Goal: Task Accomplishment & Management: Manage account settings

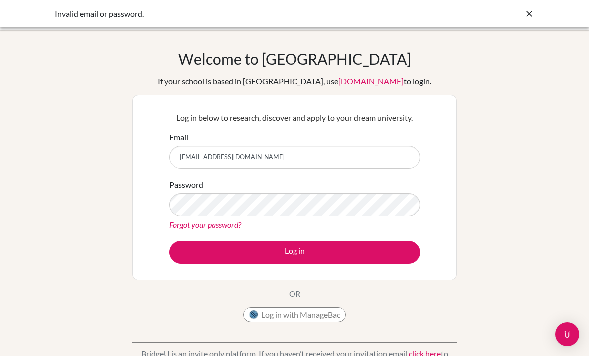
scroll to position [55, 0]
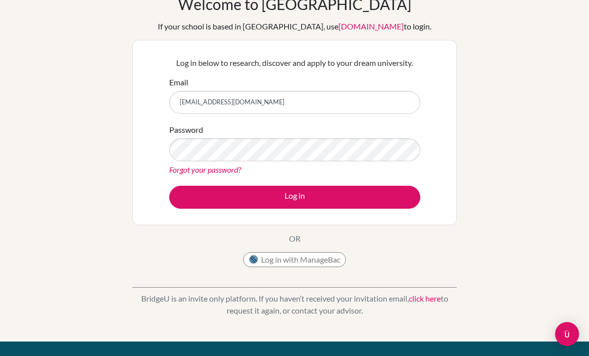
click at [295, 197] on button "Log in" at bounding box center [294, 197] width 251 height 23
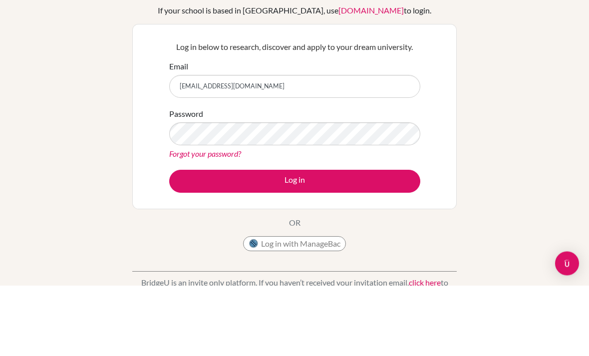
click at [6, 111] on div "Welcome to BridgeU If your school is based in China, use app.bridge-u.com.cn to…" at bounding box center [294, 213] width 589 height 327
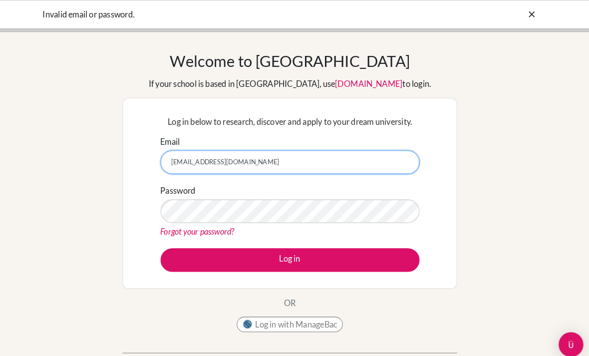
click at [208, 157] on input "[EMAIL_ADDRESS][DOMAIN_NAME]" at bounding box center [294, 157] width 251 height 23
click at [207, 158] on input "[EMAIL_ADDRESS][DOMAIN_NAME]" at bounding box center [294, 157] width 251 height 23
click at [174, 159] on input "[EMAIL_ADDRESS][DOMAIN_NAME]" at bounding box center [294, 157] width 251 height 23
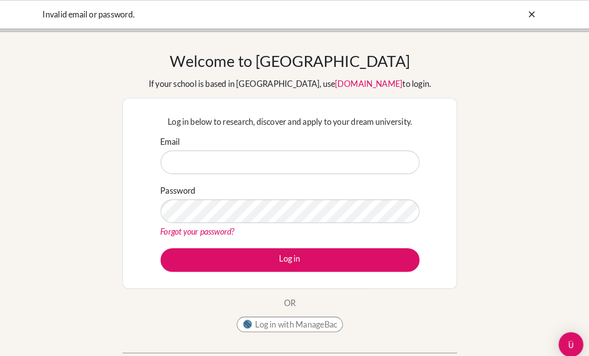
click at [115, 197] on div "Welcome to BridgeU If your school is based in China, use app.bridge-u.com.cn to…" at bounding box center [294, 213] width 589 height 327
click at [77, 203] on div "Welcome to BridgeU If your school is based in China, use app.bridge-u.com.cn to…" at bounding box center [294, 213] width 589 height 327
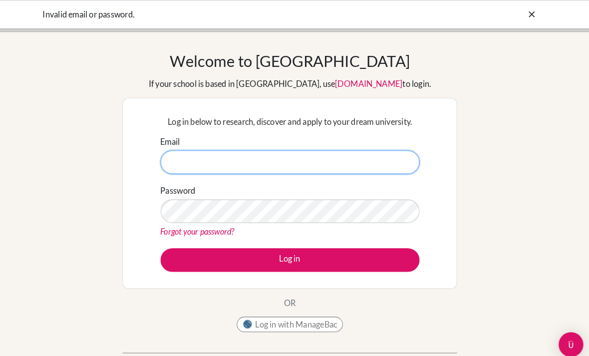
click at [169, 157] on input "Email" at bounding box center [294, 157] width 251 height 23
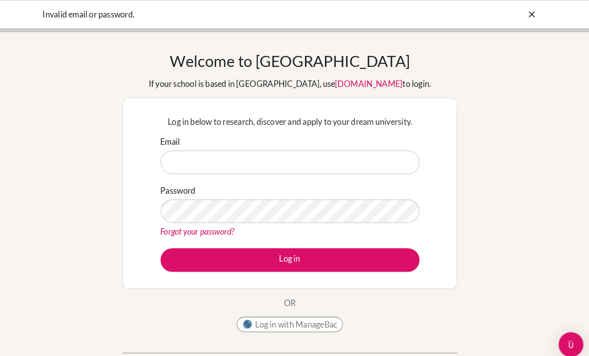
click at [509, 69] on div "Welcome to BridgeU If your school is based in China, use app.bridge-u.com.cn to…" at bounding box center [294, 213] width 589 height 327
click at [524, 13] on icon at bounding box center [529, 14] width 10 height 10
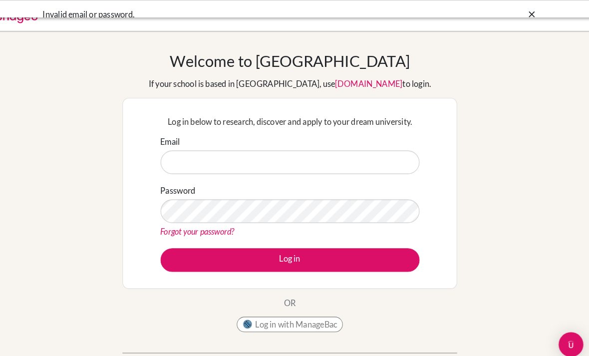
click at [535, 20] on div at bounding box center [294, 15] width 579 height 30
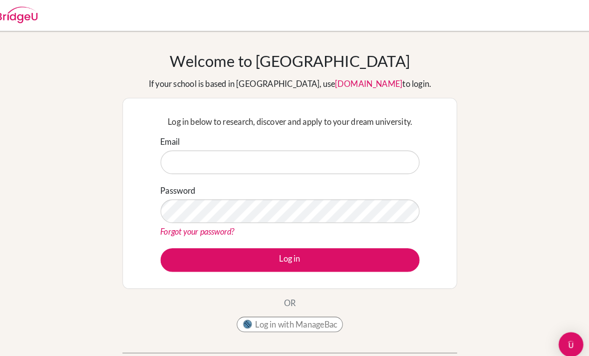
click at [459, 126] on div "Welcome to BridgeU If your school is based in China, use app.bridge-u.com.cn to…" at bounding box center [294, 213] width 589 height 327
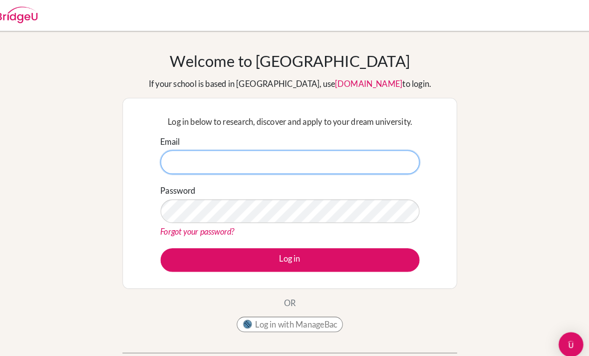
click at [377, 157] on input "Email" at bounding box center [294, 157] width 251 height 23
click at [376, 168] on input "Email" at bounding box center [294, 157] width 251 height 23
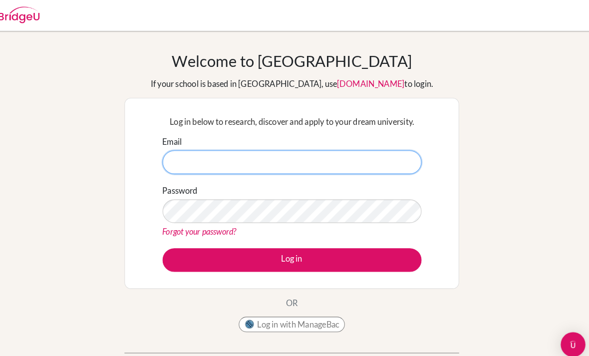
click at [372, 154] on input "Email" at bounding box center [294, 157] width 251 height 23
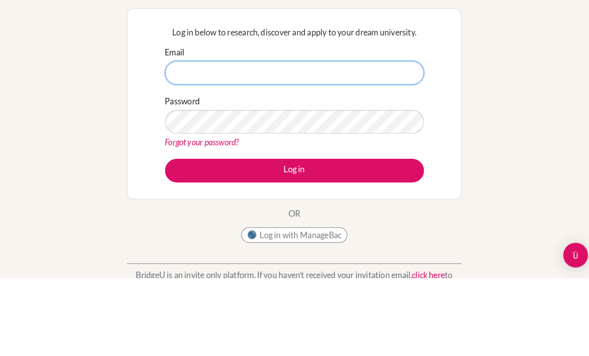
type input "[EMAIL_ADDRESS][DOMAIN_NAME]"
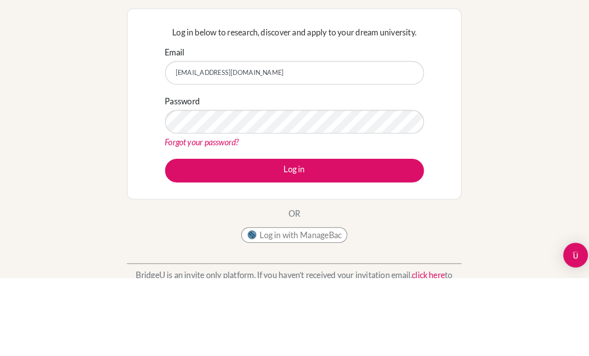
scroll to position [76, 0]
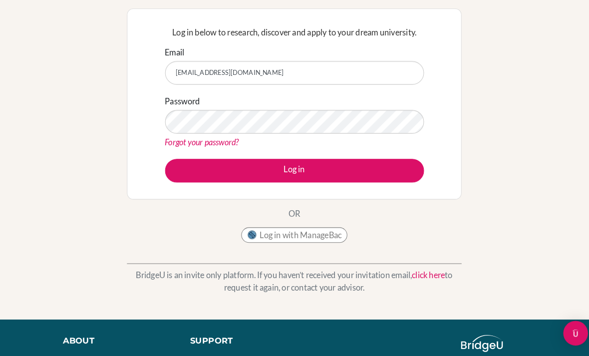
click at [179, 175] on button "Log in" at bounding box center [294, 176] width 251 height 23
click at [396, 165] on button "Log in" at bounding box center [294, 176] width 251 height 23
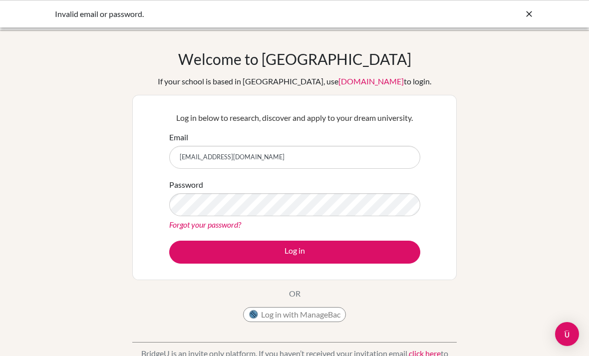
click at [517, 195] on div "Welcome to [GEOGRAPHIC_DATA] If your school is based in [GEOGRAPHIC_DATA], use …" at bounding box center [294, 213] width 589 height 327
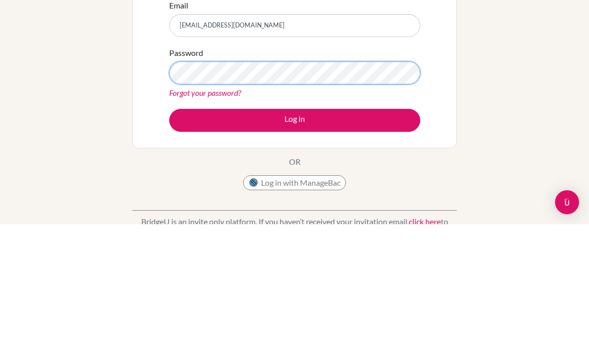
scroll to position [132, 0]
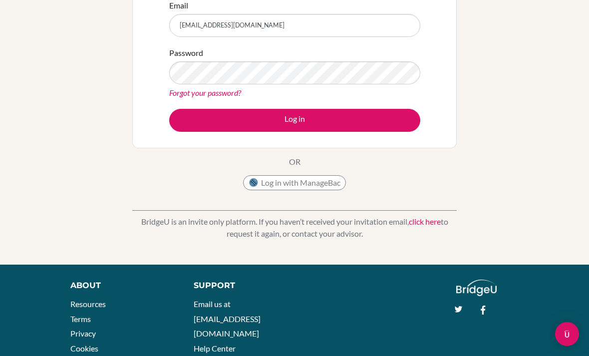
click at [375, 120] on button "Log in" at bounding box center [294, 120] width 251 height 23
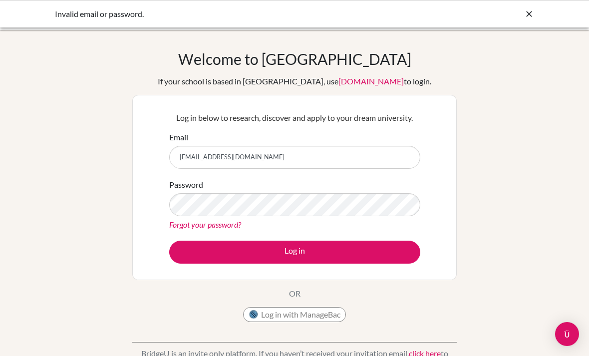
click at [450, 79] on div "Welcome to BridgeU If your school is based in China, use app.bridge-u.com.cn to…" at bounding box center [294, 188] width 325 height 277
click at [532, 17] on icon at bounding box center [529, 14] width 10 height 10
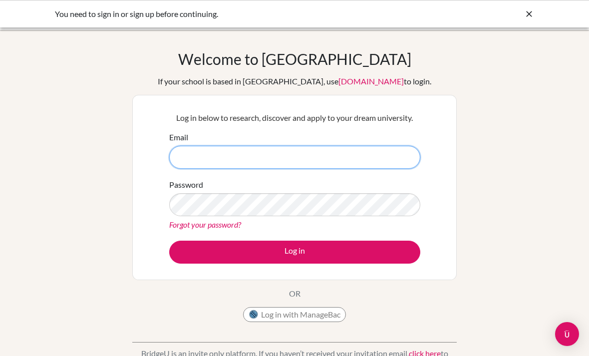
type input "[EMAIL_ADDRESS][DOMAIN_NAME]"
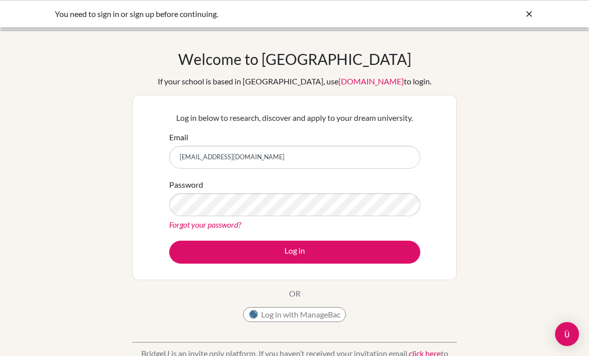
click at [295, 252] on button "Log in" at bounding box center [294, 252] width 251 height 23
click at [403, 263] on button "Log in" at bounding box center [294, 252] width 251 height 23
click at [406, 257] on button "Log in" at bounding box center [294, 252] width 251 height 23
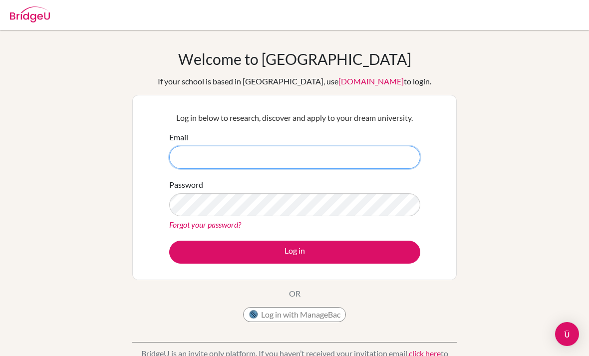
type input "[EMAIL_ADDRESS][DOMAIN_NAME]"
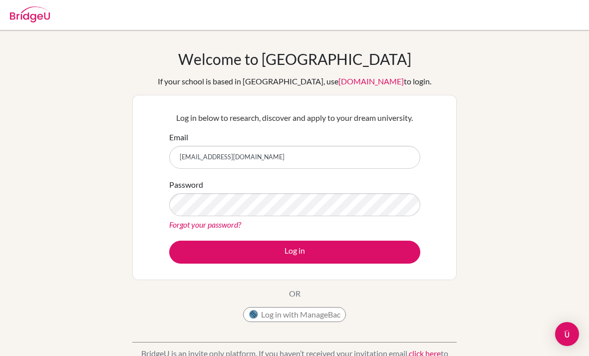
click at [295, 252] on button "Log in" at bounding box center [294, 252] width 251 height 23
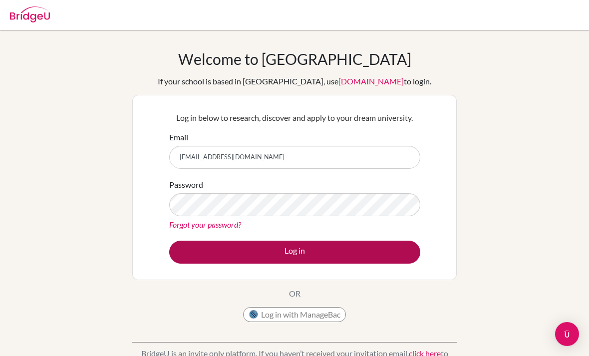
click at [195, 251] on button "Log in" at bounding box center [294, 252] width 251 height 23
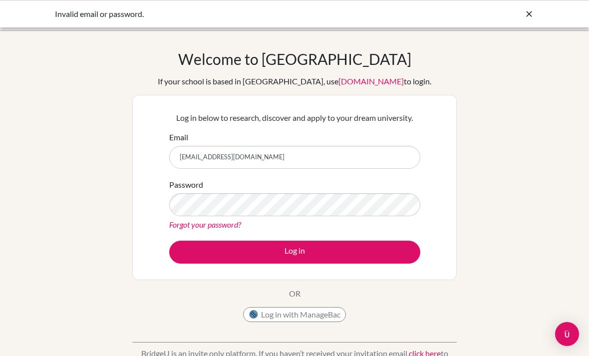
click at [129, 160] on div "Welcome to BridgeU If your school is based in China, use app.bridge-u.com.cn to…" at bounding box center [294, 213] width 589 height 327
click at [126, 162] on div "Welcome to BridgeU If your school is based in China, use app.bridge-u.com.cn to…" at bounding box center [294, 213] width 589 height 327
click at [180, 220] on link "Forgot your password?" at bounding box center [205, 224] width 72 height 9
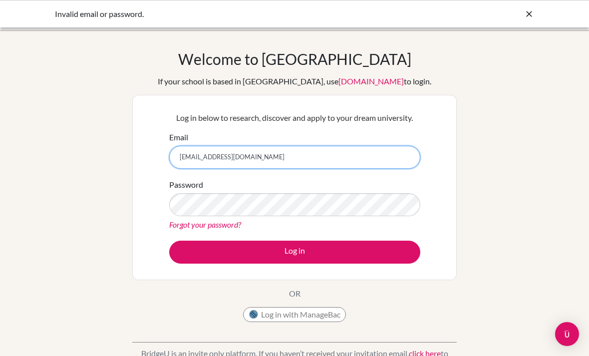
click at [359, 155] on input "g25t.homma119@ikubun.com" at bounding box center [294, 157] width 251 height 23
click at [184, 157] on input "[EMAIL_ADDRESS][DOMAIN_NAME]" at bounding box center [294, 157] width 251 height 23
click at [174, 156] on input "[EMAIL_ADDRESS][DOMAIN_NAME]" at bounding box center [294, 157] width 251 height 23
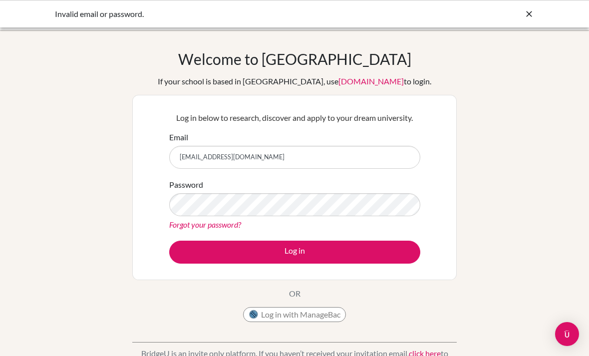
click at [484, 159] on div "Welcome to BridgeU If your school is based in China, use app.bridge-u.com.cn to…" at bounding box center [294, 213] width 589 height 327
click at [170, 224] on link "Forgot your password?" at bounding box center [205, 224] width 72 height 9
click at [174, 226] on link "Forgot your password?" at bounding box center [205, 224] width 72 height 9
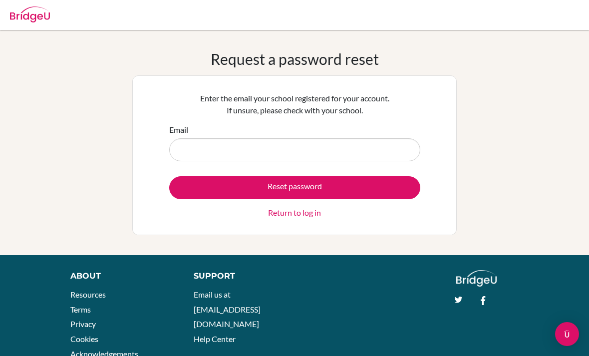
click at [175, 140] on input "Email" at bounding box center [294, 149] width 251 height 23
click at [178, 155] on input "Email" at bounding box center [294, 149] width 251 height 23
click at [386, 149] on input "Email" at bounding box center [294, 149] width 251 height 23
click at [470, 99] on div "Request a password reset Enter the email your school registered for your accoun…" at bounding box center [294, 142] width 589 height 185
click at [202, 156] on input "Email" at bounding box center [294, 149] width 251 height 23
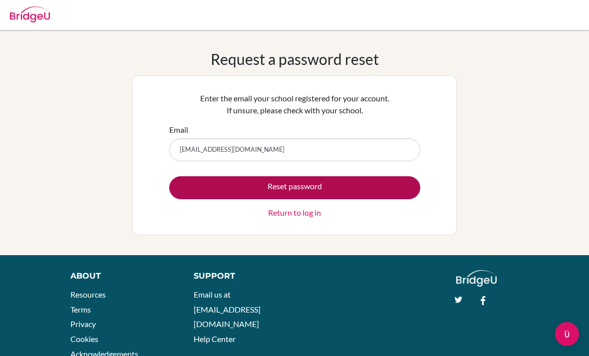
type input "[EMAIL_ADDRESS][DOMAIN_NAME]"
click at [395, 189] on button "Reset password" at bounding box center [294, 187] width 251 height 23
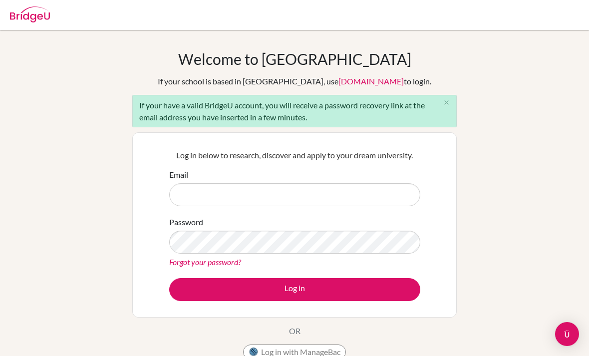
scroll to position [92, 0]
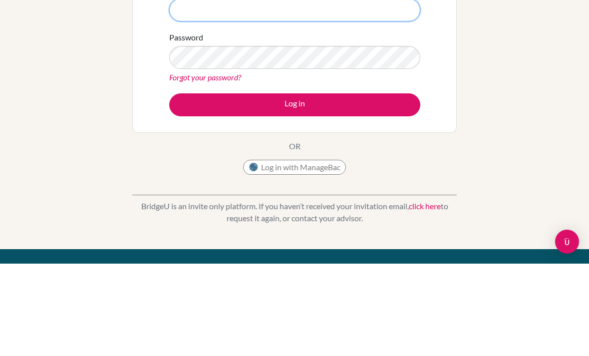
type input "[EMAIL_ADDRESS][DOMAIN_NAME]"
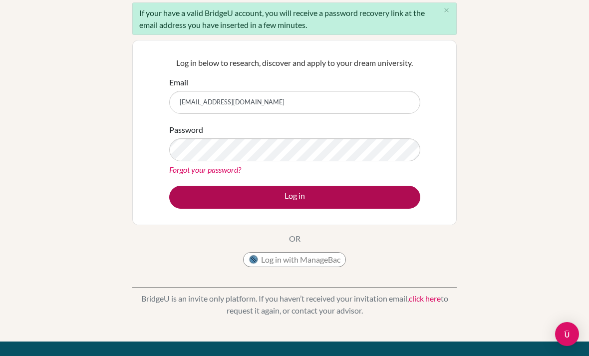
click at [386, 195] on button "Log in" at bounding box center [294, 197] width 251 height 23
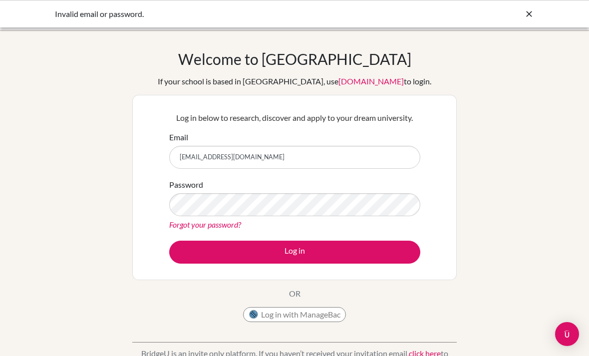
click at [443, 90] on div "Welcome to BridgeU If your school is based in China, use app.bridge-u.com.cn to…" at bounding box center [294, 188] width 325 height 277
click at [456, 73] on div "Welcome to BridgeU If your school is based in China, use app.bridge-u.com.cn to…" at bounding box center [294, 188] width 325 height 277
click at [183, 224] on link "Forgot your password?" at bounding box center [205, 224] width 72 height 9
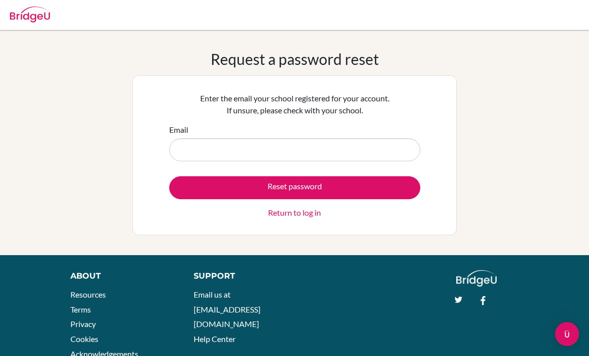
click at [370, 155] on input "Email" at bounding box center [294, 149] width 251 height 23
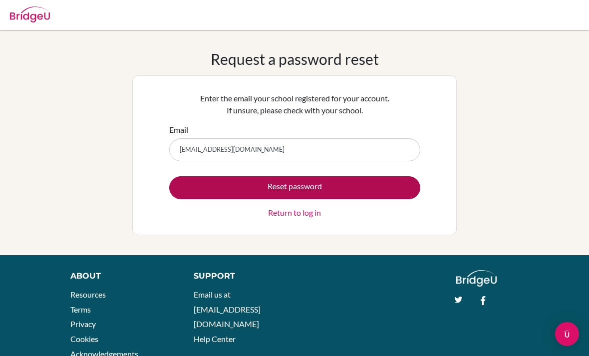
type input "[EMAIL_ADDRESS][DOMAIN_NAME]"
click at [378, 180] on button "Reset password" at bounding box center [294, 187] width 251 height 23
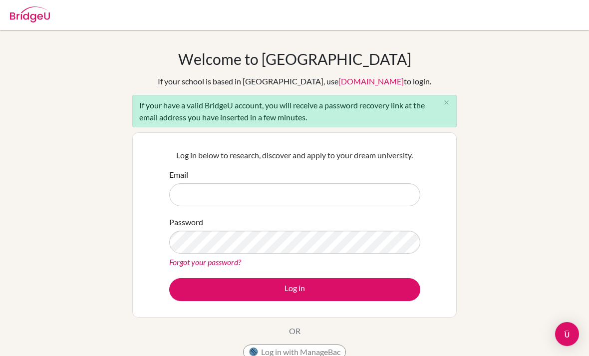
scroll to position [92, 0]
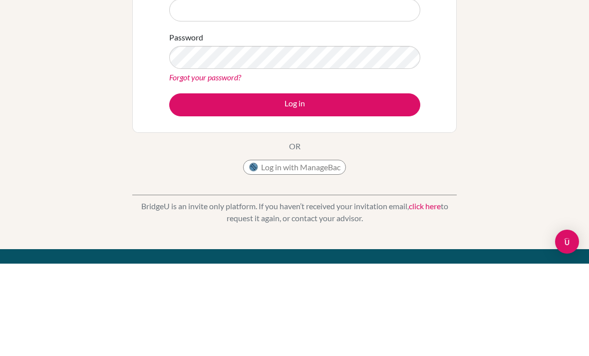
click at [427, 106] on div "Log in below to research, discover and apply to your dream university. Email Pa…" at bounding box center [294, 132] width 325 height 185
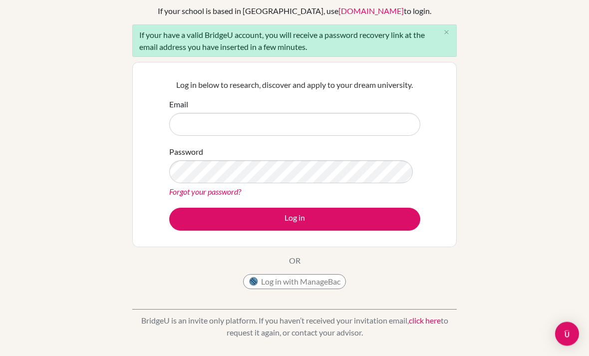
scroll to position [70, 0]
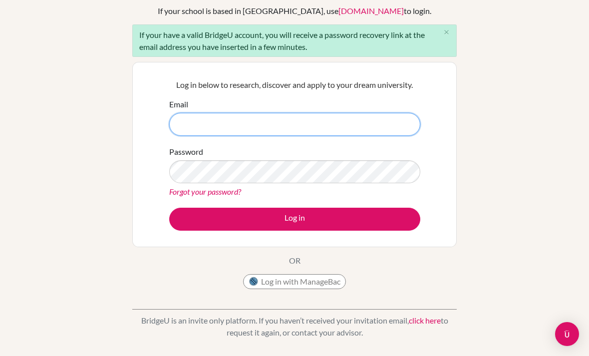
click at [181, 131] on input "Email" at bounding box center [294, 124] width 251 height 23
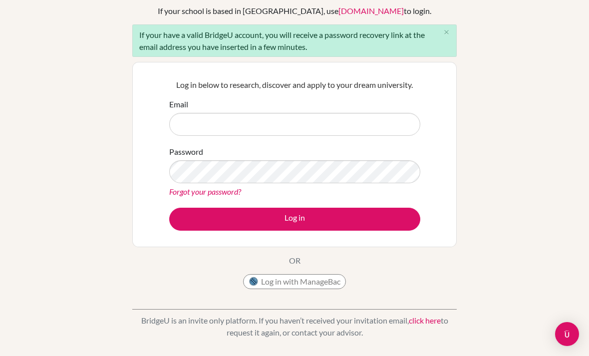
click at [159, 138] on div "Log in below to research, discover and apply to your dream university. Email Pa…" at bounding box center [294, 154] width 325 height 185
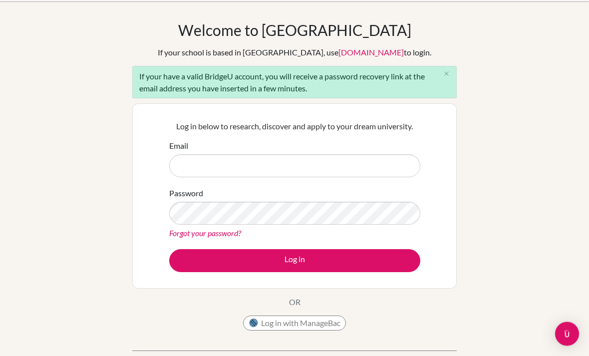
scroll to position [0, 0]
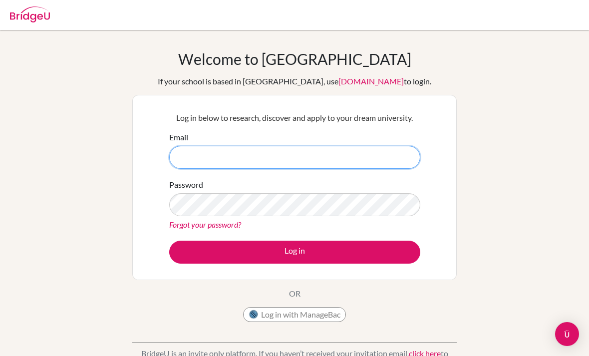
type input "[EMAIL_ADDRESS][DOMAIN_NAME]"
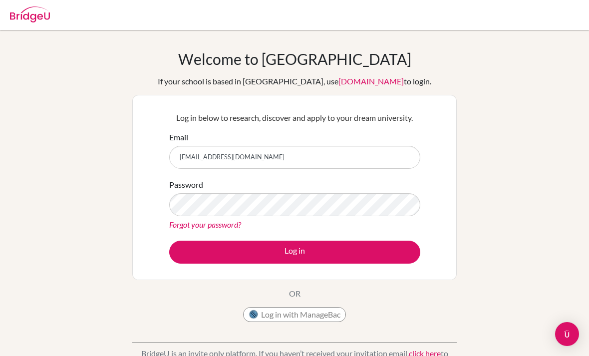
click at [295, 252] on button "Log in" at bounding box center [294, 252] width 251 height 23
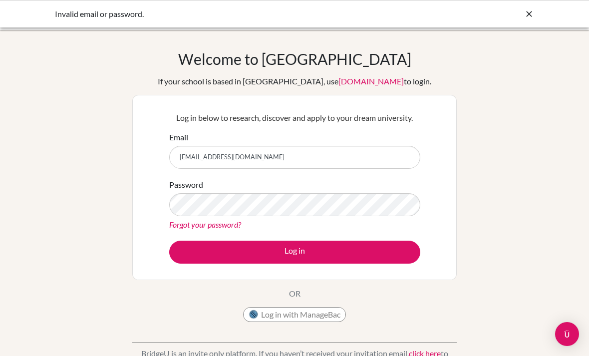
click at [477, 199] on div "Welcome to BridgeU If your school is based in China, use app.bridge-u.com.cn to…" at bounding box center [294, 213] width 589 height 327
click at [398, 142] on div "Email g25t.homma119@ikubun.com" at bounding box center [294, 149] width 251 height 37
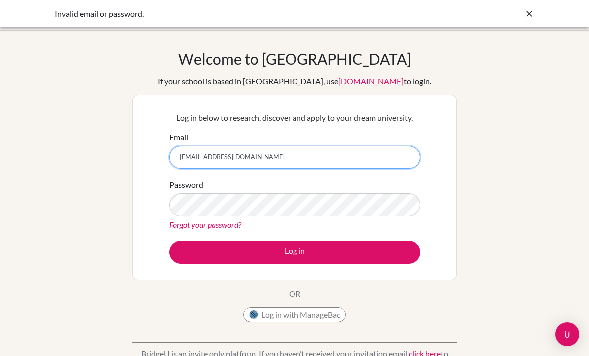
click at [385, 148] on input "g25t.homma119@ikubun.com" at bounding box center [294, 157] width 251 height 23
click at [385, 150] on input "g25t.homma119@ikubun.com" at bounding box center [294, 157] width 251 height 23
click at [388, 148] on input "g25t.homma119@ikubun.com" at bounding box center [294, 157] width 251 height 23
click at [390, 150] on input "g25t.homma119@ikubun.com" at bounding box center [294, 157] width 251 height 23
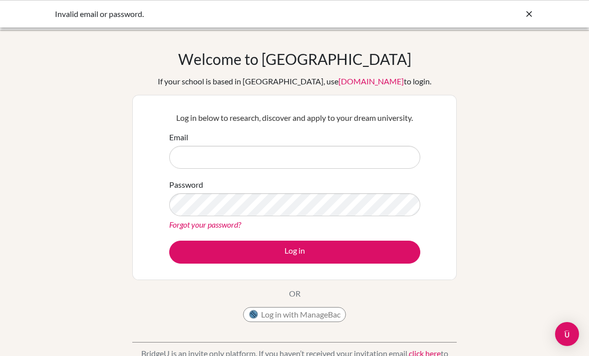
click at [530, 148] on div "Welcome to BridgeU If your school is based in China, use app.bridge-u.com.cn to…" at bounding box center [294, 213] width 589 height 327
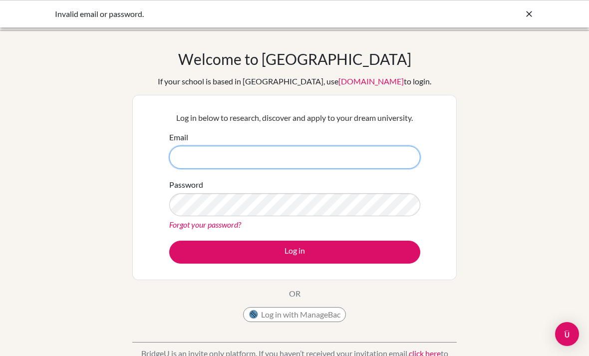
click at [183, 157] on input "Email" at bounding box center [294, 157] width 251 height 23
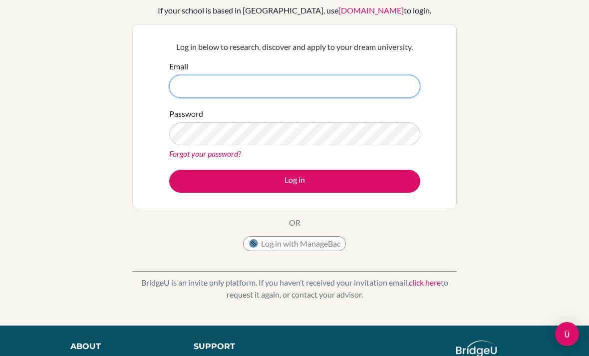
scroll to position [70, 0]
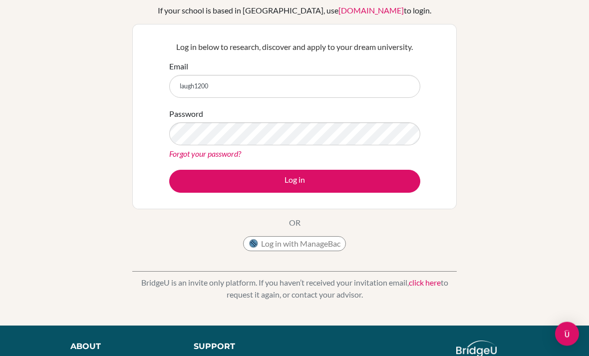
click at [200, 190] on button "Log in" at bounding box center [294, 181] width 251 height 23
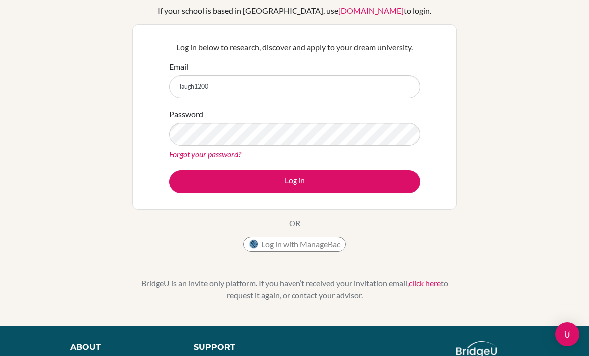
click at [141, 122] on div "Log in below to research, discover and apply to your dream university. Email la…" at bounding box center [294, 116] width 325 height 185
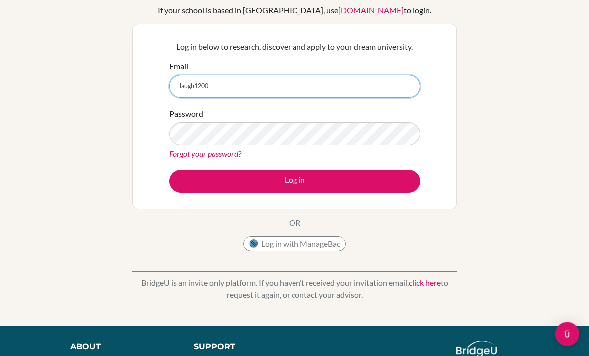
click at [172, 93] on input "laugh1200" at bounding box center [294, 86] width 251 height 23
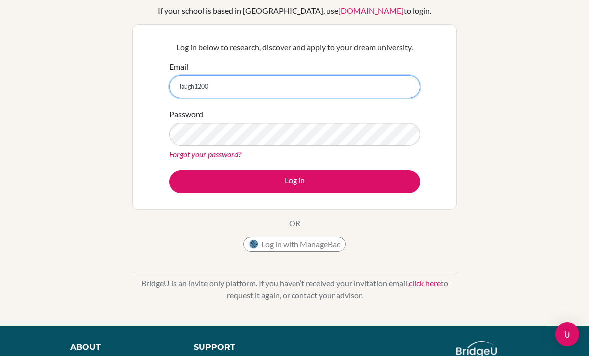
click at [176, 91] on input "laugh1200" at bounding box center [294, 86] width 251 height 23
type input "l"
type input "k"
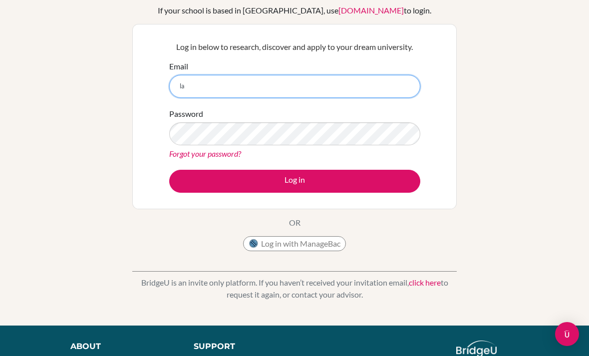
type input "l"
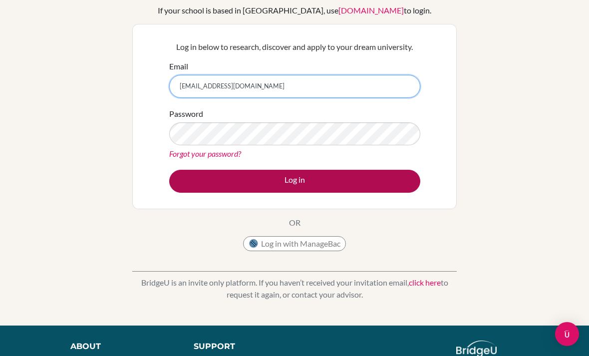
type input "g25t.homma@ikubun.com"
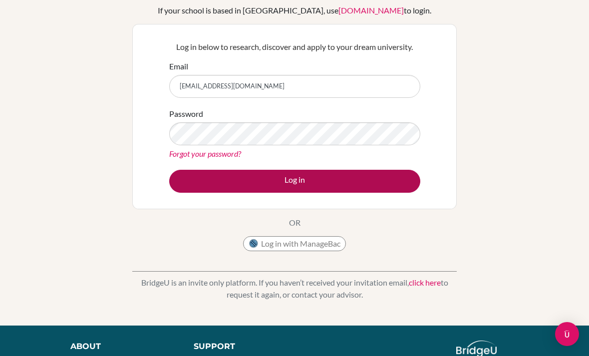
click at [204, 178] on button "Log in" at bounding box center [294, 181] width 251 height 23
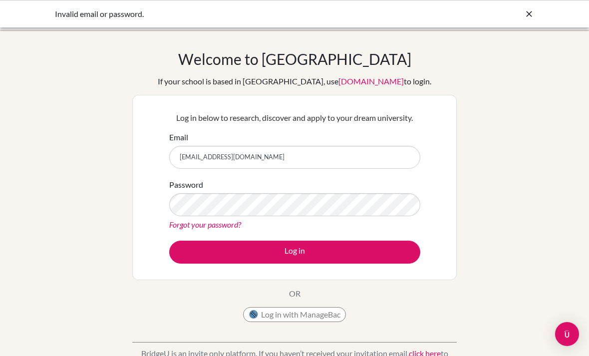
click at [473, 171] on div "Welcome to [GEOGRAPHIC_DATA] If your school is based in [GEOGRAPHIC_DATA], use …" at bounding box center [294, 213] width 589 height 327
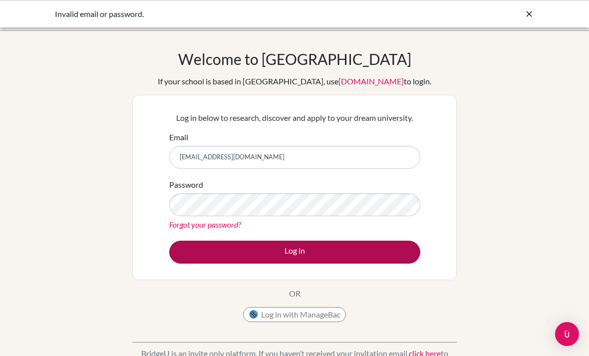
click at [197, 255] on button "Log in" at bounding box center [294, 252] width 251 height 23
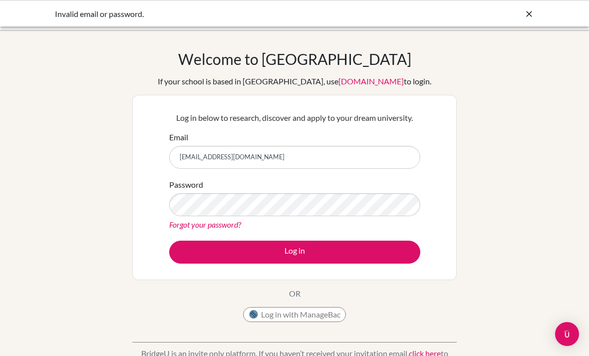
click at [67, 112] on div "Welcome to [GEOGRAPHIC_DATA] If your school is based in [GEOGRAPHIC_DATA], use …" at bounding box center [294, 213] width 589 height 327
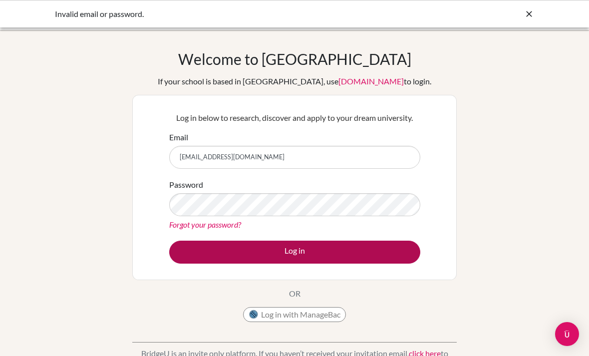
click at [198, 257] on button "Log in" at bounding box center [294, 252] width 251 height 23
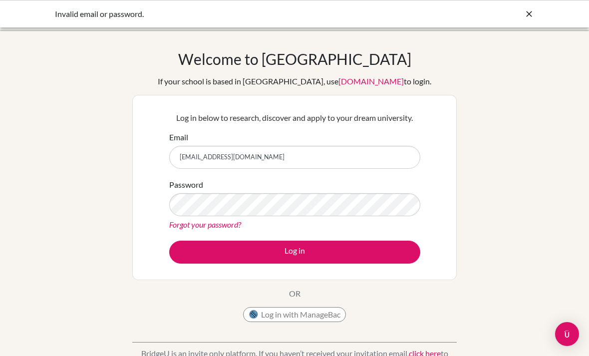
click at [65, 160] on div "Welcome to BridgeU If your school is based in China, use app.bridge-u.com.cn to…" at bounding box center [294, 213] width 589 height 327
click at [193, 271] on div "Log in below to research, discover and apply to your dream university. Email g2…" at bounding box center [294, 187] width 325 height 185
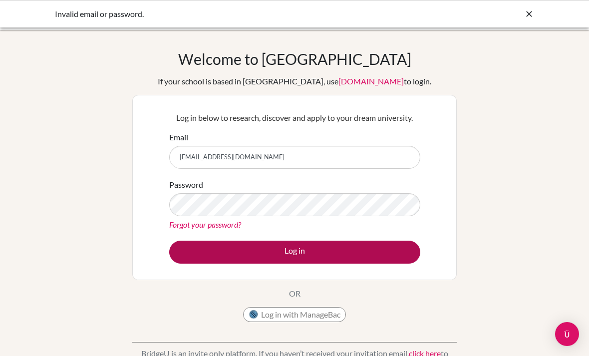
click at [193, 248] on button "Log in" at bounding box center [294, 252] width 251 height 23
click at [178, 262] on button "Log in" at bounding box center [294, 252] width 251 height 23
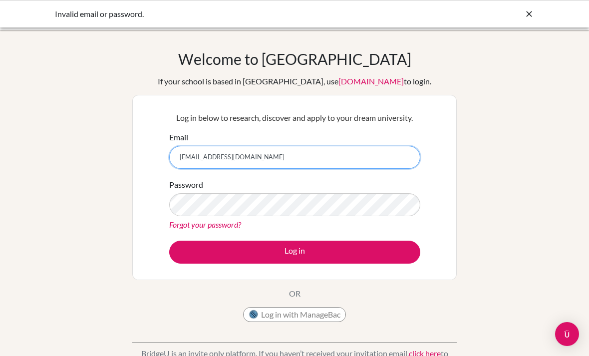
type input "[EMAIL_ADDRESS][DOMAIN_NAME]"
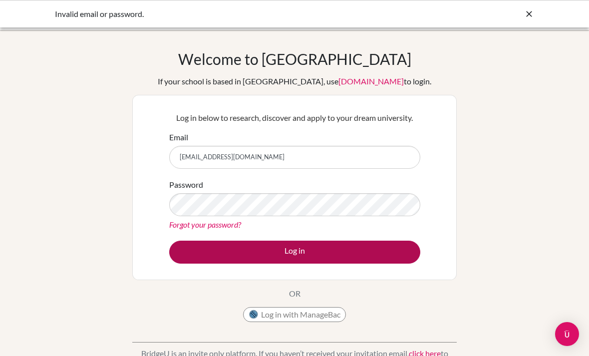
click at [196, 241] on button "Log in" at bounding box center [294, 252] width 251 height 23
click at [201, 246] on button "Log in" at bounding box center [294, 252] width 251 height 23
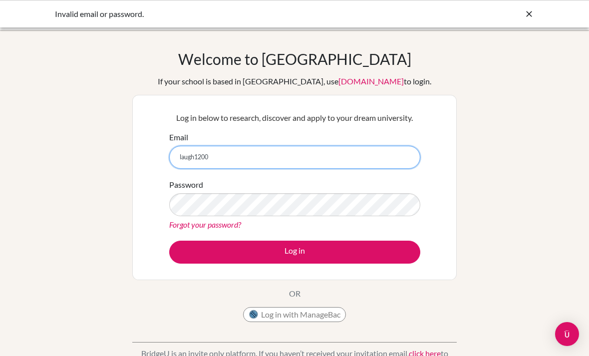
click at [382, 168] on input "laugh1200" at bounding box center [294, 157] width 251 height 23
click at [388, 162] on input "laugh1200" at bounding box center [294, 157] width 251 height 23
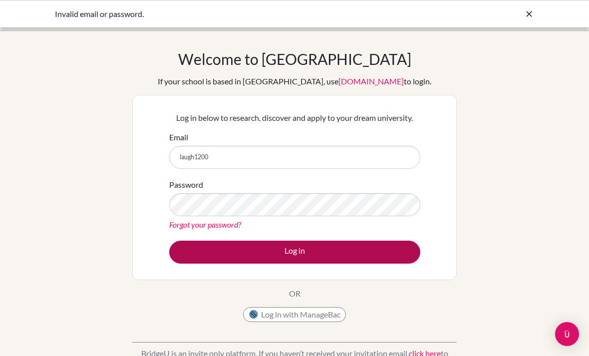
click at [379, 253] on button "Log in" at bounding box center [294, 252] width 251 height 23
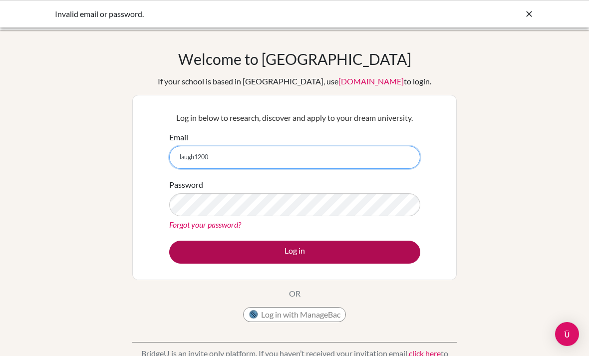
click at [394, 263] on button "Log in" at bounding box center [294, 252] width 251 height 23
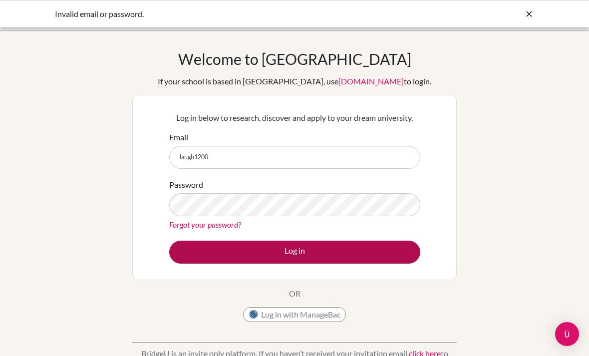
click at [369, 258] on button "Log in" at bounding box center [294, 252] width 251 height 23
click at [381, 251] on button "Log in" at bounding box center [294, 252] width 251 height 23
click at [365, 250] on button "Log in" at bounding box center [294, 252] width 251 height 23
click at [367, 248] on button "Log in" at bounding box center [294, 252] width 251 height 23
click at [349, 251] on button "Log in" at bounding box center [294, 252] width 251 height 23
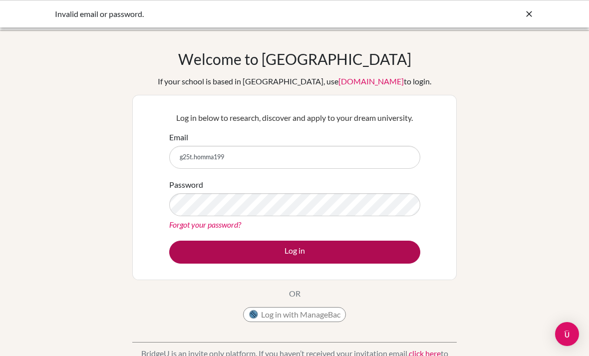
click at [349, 256] on button "Log in" at bounding box center [294, 252] width 251 height 23
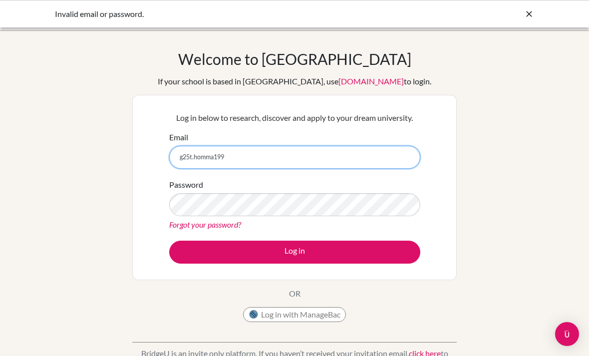
click at [193, 157] on input "g25t.homma199" at bounding box center [294, 157] width 251 height 23
click at [194, 157] on input "g25t.homma199@ikubun.com" at bounding box center [294, 157] width 251 height 23
type input "g25t.homma199@ikubun.com"
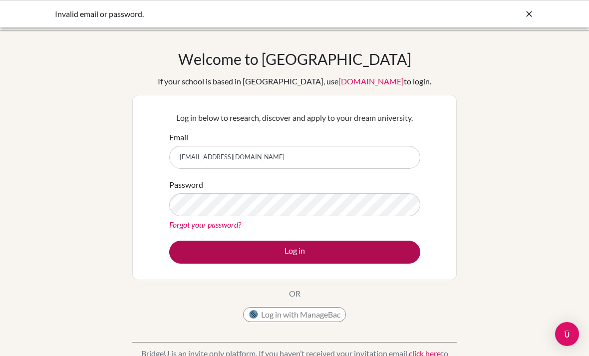
click at [195, 263] on button "Log in" at bounding box center [294, 252] width 251 height 23
click at [189, 252] on button "Log in" at bounding box center [294, 252] width 251 height 23
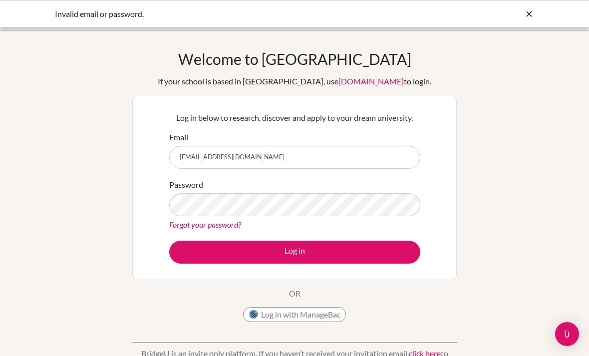
click at [69, 174] on div "Welcome to BridgeU If your school is based in China, use app.bridge-u.com.cn to…" at bounding box center [294, 213] width 589 height 327
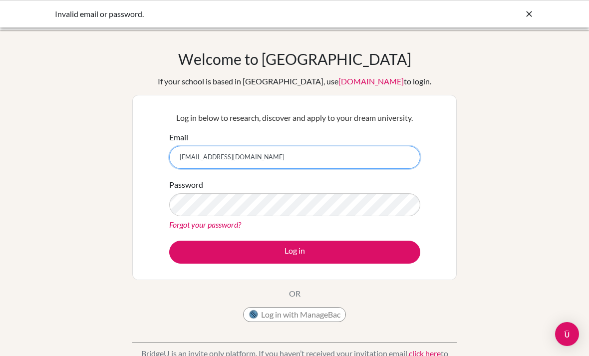
click at [221, 160] on input "[EMAIL_ADDRESS][DOMAIN_NAME]" at bounding box center [294, 157] width 251 height 23
click at [209, 152] on input "[EMAIL_ADDRESS][DOMAIN_NAME]" at bounding box center [294, 157] width 251 height 23
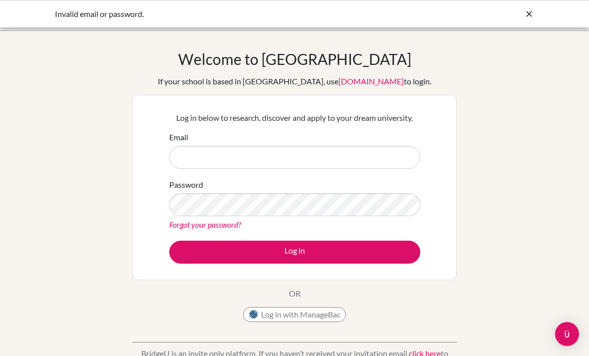
click at [197, 236] on form "Email Password Forgot your password? Log in" at bounding box center [294, 197] width 251 height 132
click at [180, 227] on link "Forgot your password?" at bounding box center [205, 224] width 72 height 9
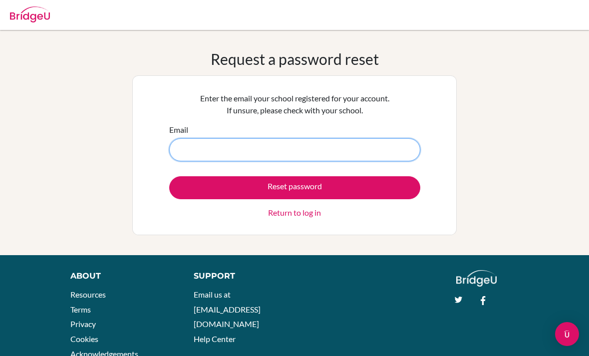
click at [193, 150] on input "Email" at bounding box center [294, 149] width 251 height 23
click at [197, 141] on input "Email" at bounding box center [294, 149] width 251 height 23
paste input "[EMAIL_ADDRESS][DOMAIN_NAME]"
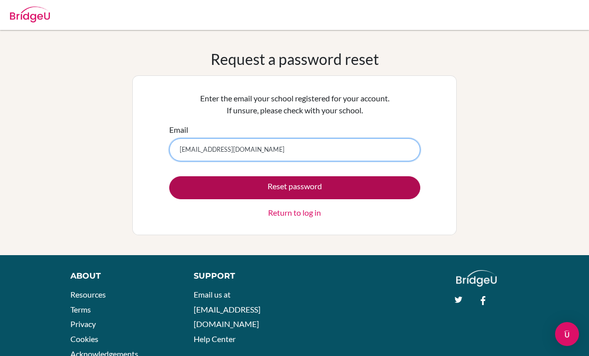
type input "[EMAIL_ADDRESS][DOMAIN_NAME]"
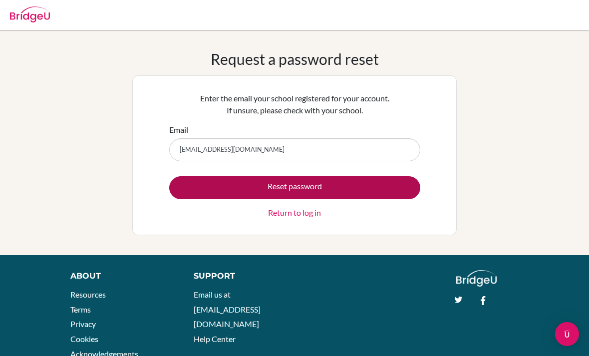
click at [192, 194] on button "Reset password" at bounding box center [294, 187] width 251 height 23
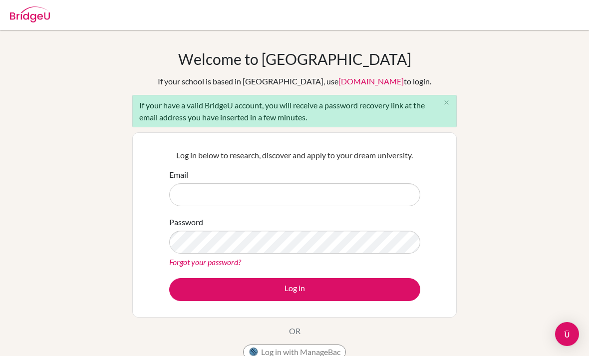
scroll to position [92, 0]
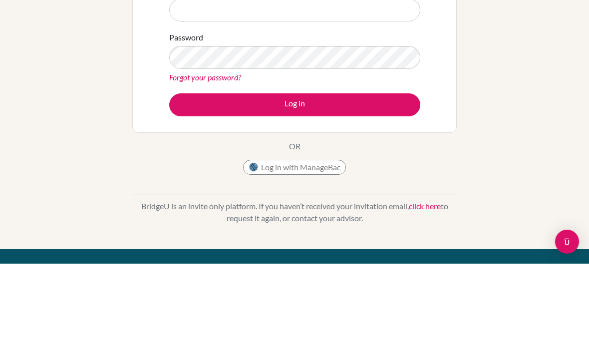
click at [107, 102] on div "Welcome to [GEOGRAPHIC_DATA] If your school is based in [GEOGRAPHIC_DATA], use …" at bounding box center [294, 140] width 589 height 364
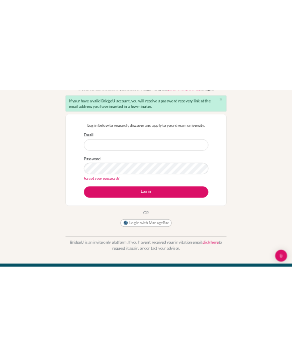
scroll to position [0, 0]
